Goal: Check status: Verify the current state of an ongoing process or item

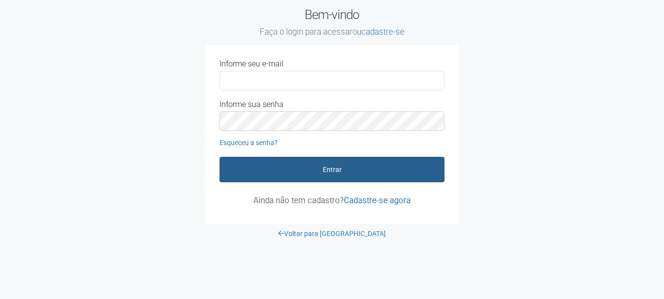
type input "**********"
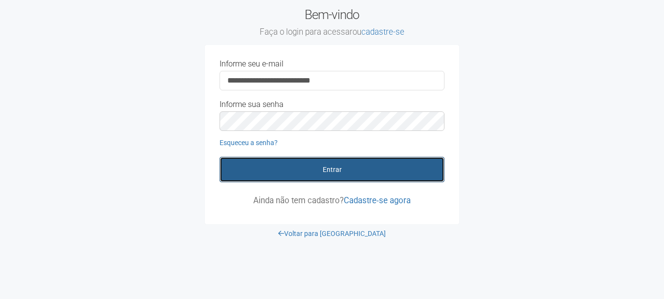
click at [382, 168] on button "Entrar" at bounding box center [331, 169] width 225 height 25
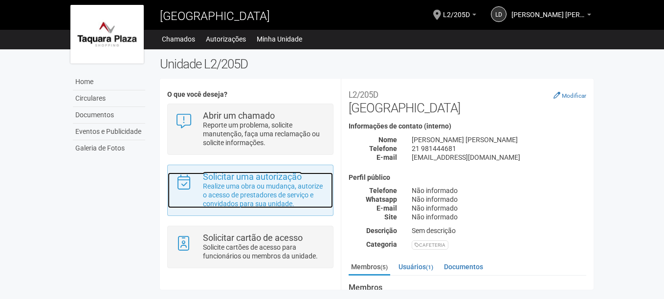
click at [256, 200] on p "Realize uma obra ou mudança, autorize o acesso de prestadores de serviço e conv…" at bounding box center [264, 195] width 123 height 26
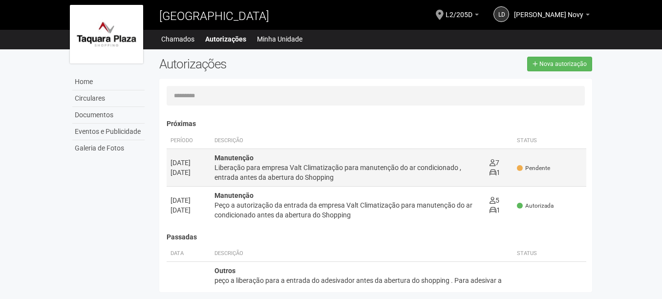
click at [368, 166] on div "Liberação para empresa Valt Climatização para manutenção do ar condicionado , e…" at bounding box center [349, 173] width 268 height 20
